Goal: Transaction & Acquisition: Purchase product/service

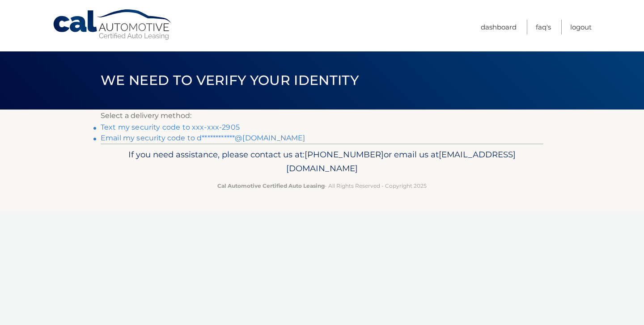
click at [178, 126] on link "Text my security code to xxx-xxx-2905" at bounding box center [170, 127] width 139 height 9
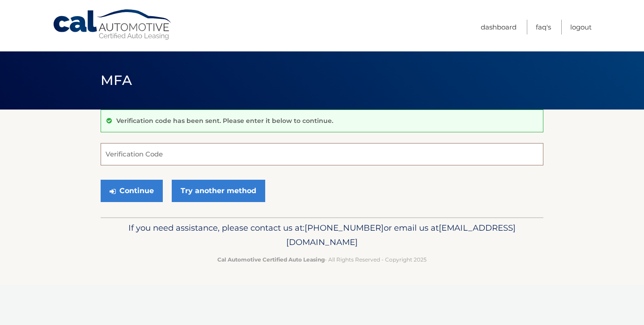
click at [154, 157] on input "Verification Code" at bounding box center [322, 154] width 443 height 22
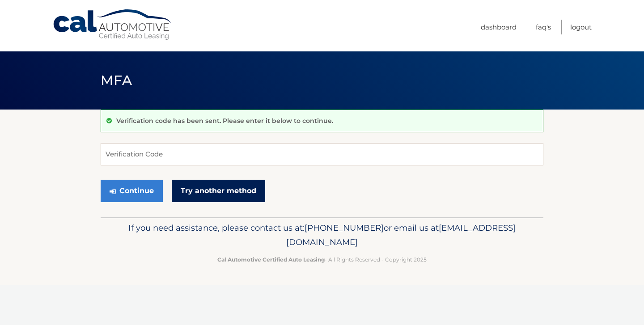
click at [229, 191] on link "Try another method" at bounding box center [219, 191] width 94 height 22
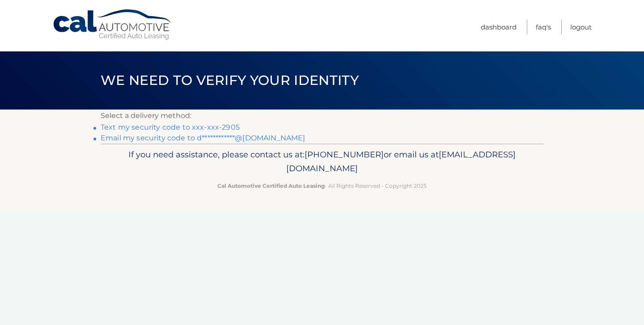
click at [163, 126] on link "Text my security code to xxx-xxx-2905" at bounding box center [170, 127] width 139 height 9
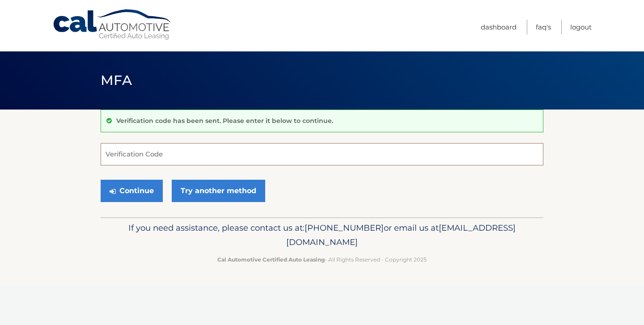
click at [152, 156] on input "Verification Code" at bounding box center [322, 154] width 443 height 22
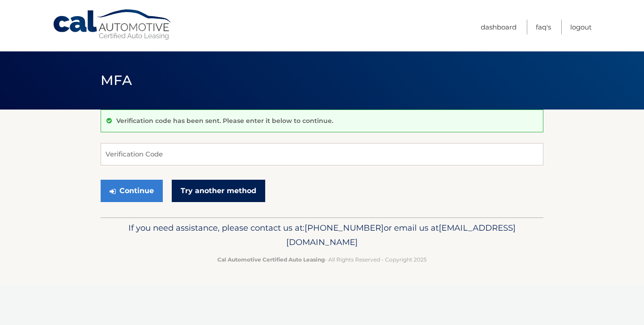
click at [218, 193] on link "Try another method" at bounding box center [219, 191] width 94 height 22
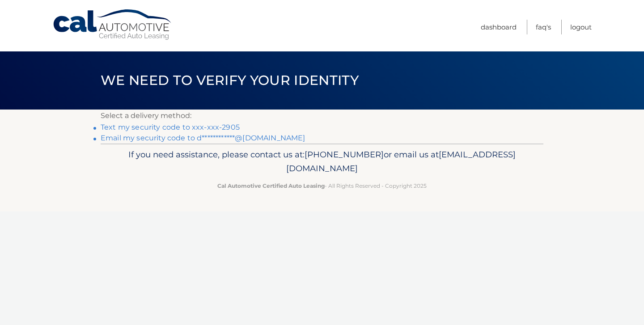
click at [186, 138] on link "**********" at bounding box center [203, 138] width 205 height 9
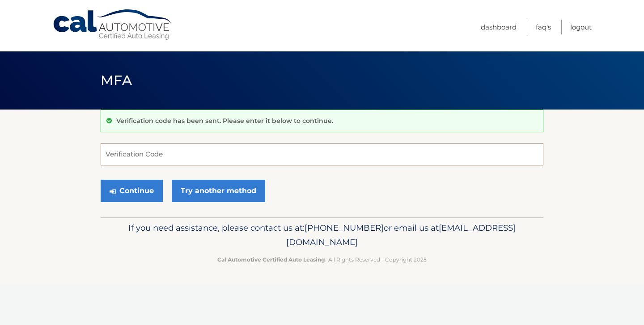
click at [147, 156] on input "Verification Code" at bounding box center [322, 154] width 443 height 22
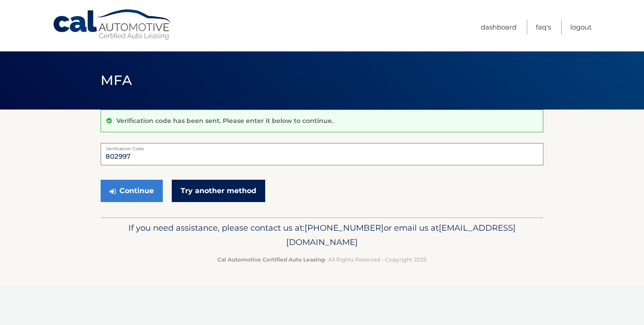
type input "802997"
click at [223, 192] on link "Try another method" at bounding box center [219, 191] width 94 height 22
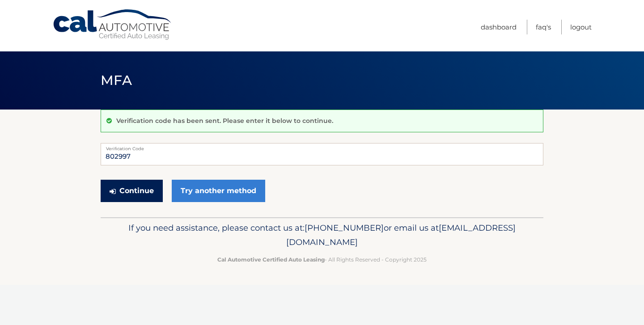
click at [136, 189] on button "Continue" at bounding box center [132, 191] width 62 height 22
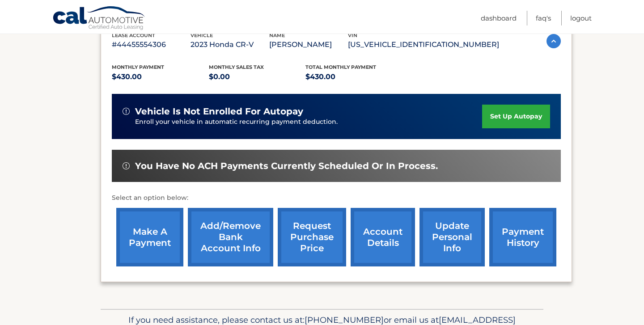
scroll to position [181, 0]
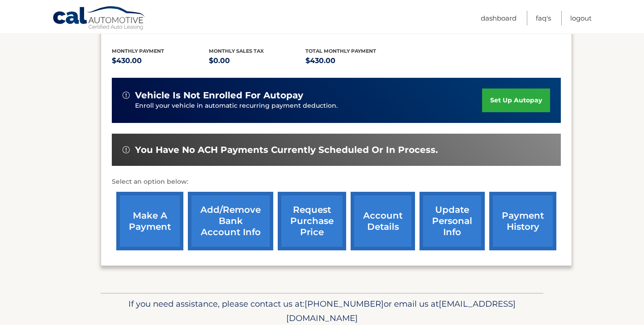
click at [158, 218] on link "make a payment" at bounding box center [149, 221] width 67 height 59
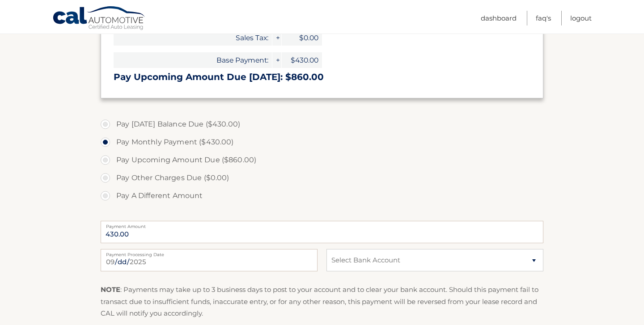
scroll to position [234, 0]
click at [531, 258] on select "Select Bank Account Checking TD BANK NA *****4928 Checking TD BANK NA *****7554" at bounding box center [435, 259] width 217 height 22
select select "NjE3N2ZkY2ItNjQ1Ni00N2M4LWIyYTYtNTA4MTFkZWIyZmMz"
click at [327, 248] on select "Select Bank Account Checking TD BANK NA *****4928 Checking TD BANK NA *****7554" at bounding box center [435, 259] width 217 height 22
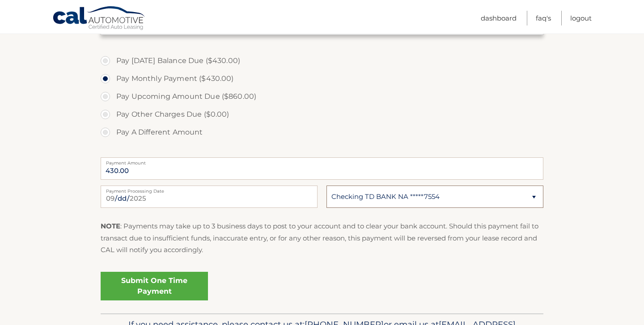
scroll to position [302, 0]
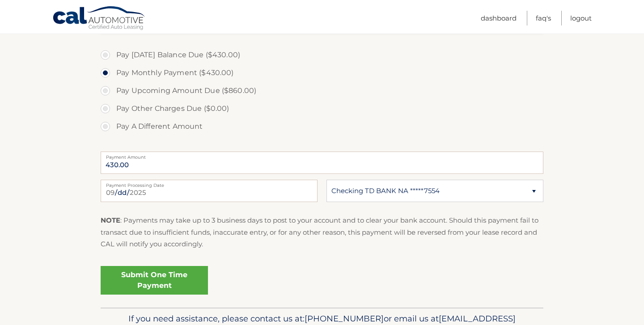
click at [176, 280] on link "Submit One Time Payment" at bounding box center [154, 280] width 107 height 29
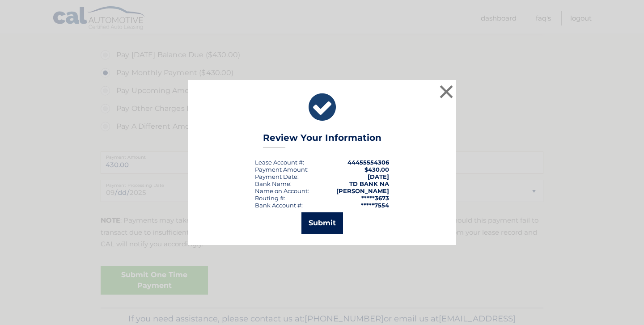
click at [328, 222] on button "Submit" at bounding box center [323, 223] width 42 height 21
